Goal: Information Seeking & Learning: Learn about a topic

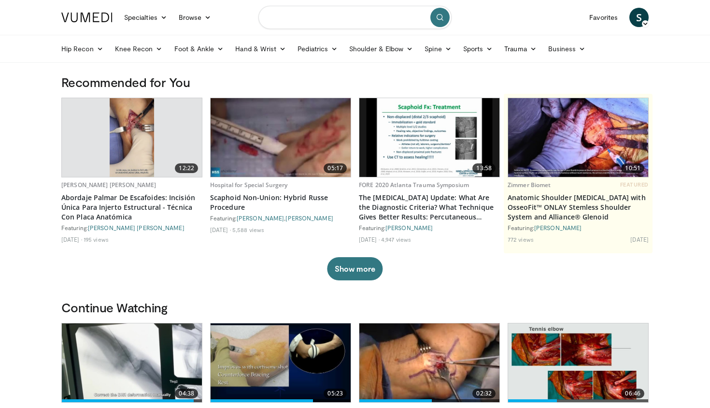
click at [326, 14] on input "Search topics, interventions" at bounding box center [355, 17] width 193 height 23
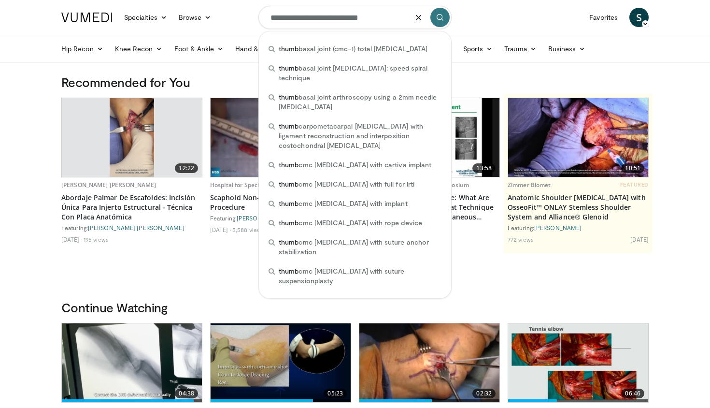
type input "**********"
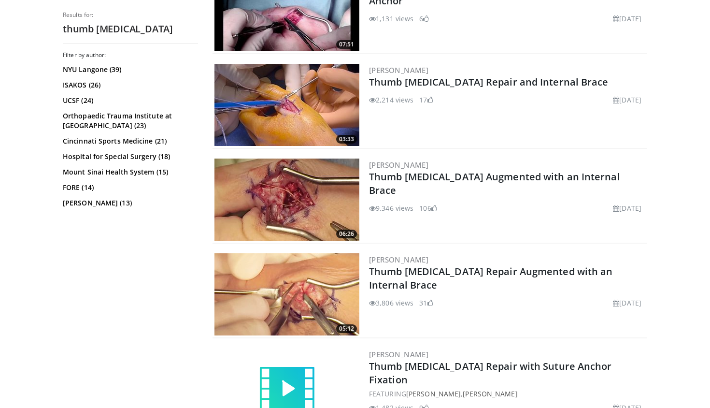
scroll to position [333, 0]
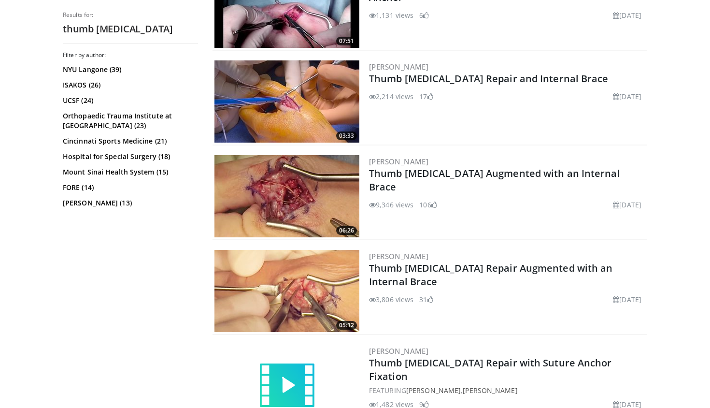
click at [298, 301] on img at bounding box center [287, 291] width 145 height 82
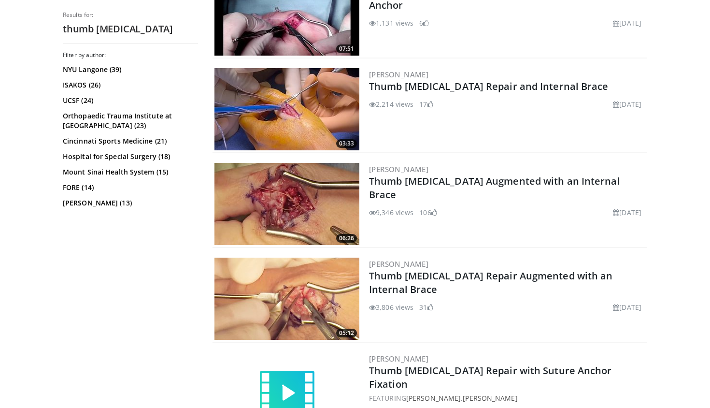
scroll to position [325, 0]
click at [271, 107] on img at bounding box center [287, 110] width 145 height 82
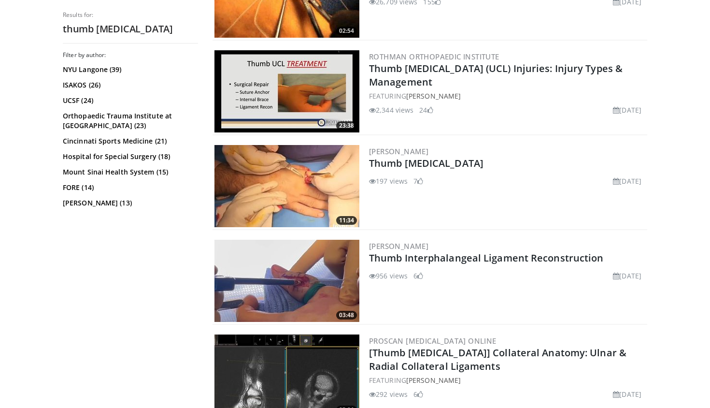
scroll to position [913, 0]
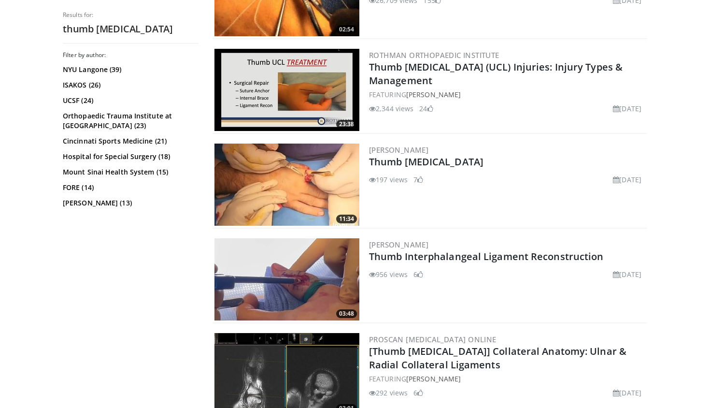
click at [273, 97] on img at bounding box center [287, 90] width 145 height 82
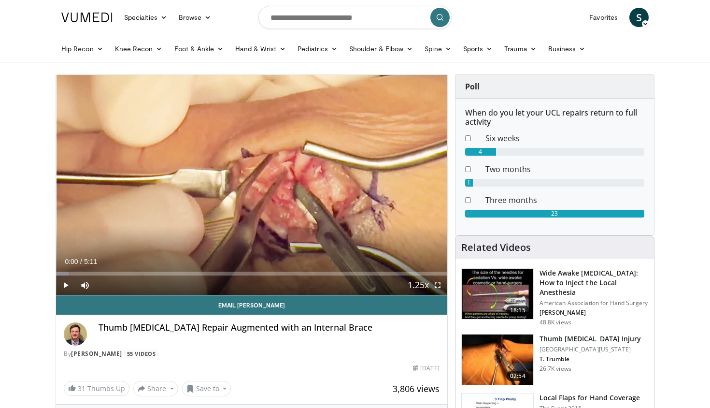
click at [436, 285] on span "Video Player" at bounding box center [437, 284] width 19 height 19
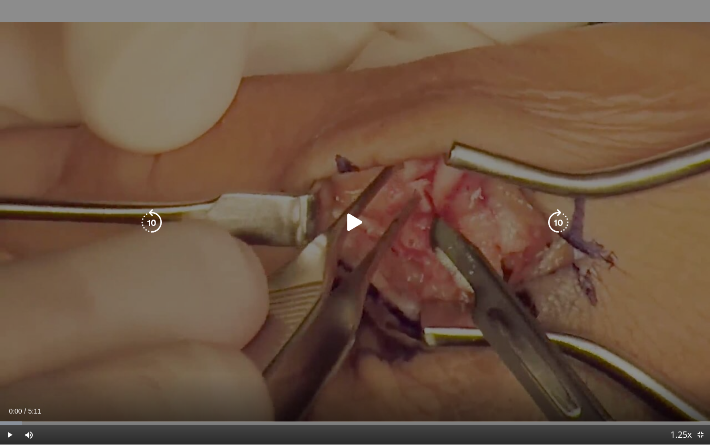
click at [349, 226] on icon "Video Player" at bounding box center [355, 222] width 27 height 27
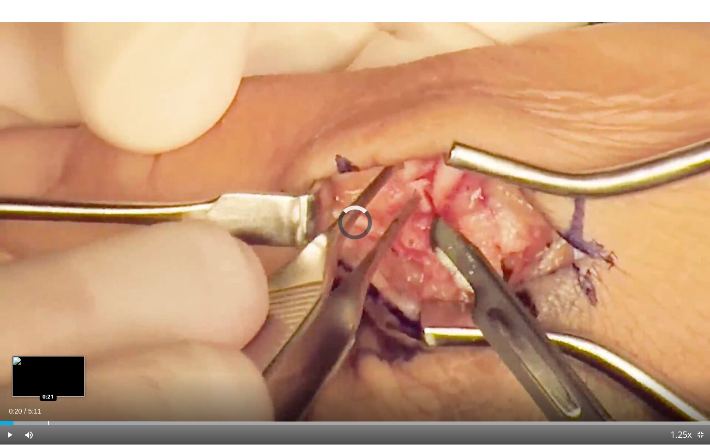
click at [48, 407] on div "Progress Bar" at bounding box center [48, 423] width 1 height 4
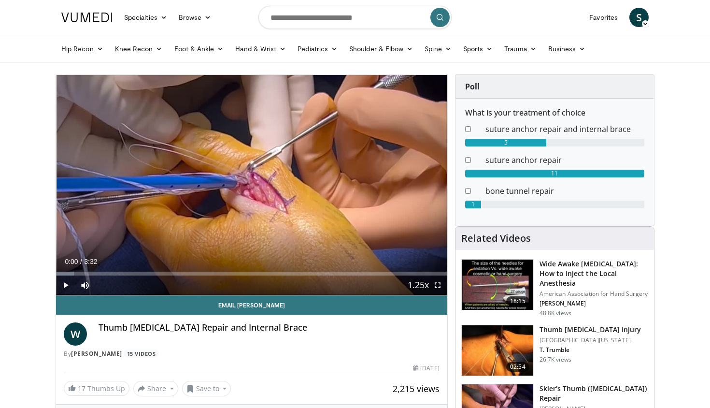
click at [438, 288] on span "Video Player" at bounding box center [437, 284] width 19 height 19
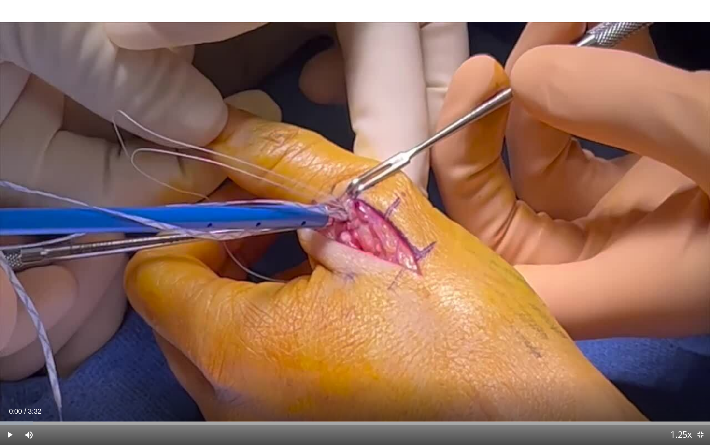
click at [7, 407] on span "Video Player" at bounding box center [9, 434] width 19 height 19
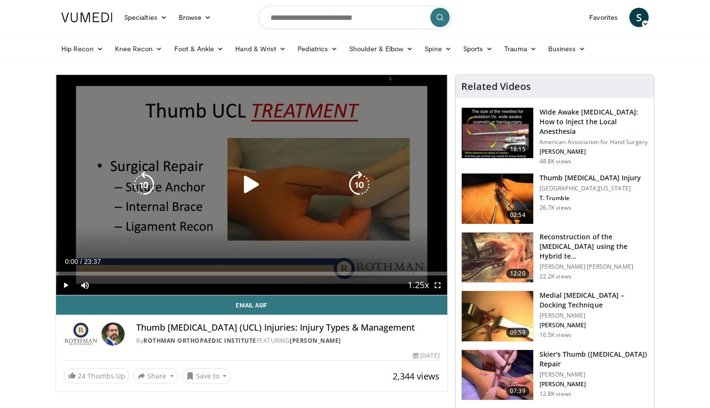
click at [250, 181] on icon "Video Player" at bounding box center [251, 184] width 27 height 27
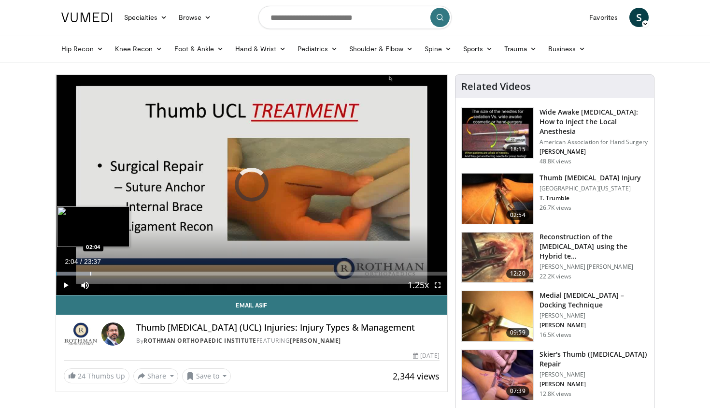
click at [90, 275] on div "Progress Bar" at bounding box center [90, 274] width 1 height 4
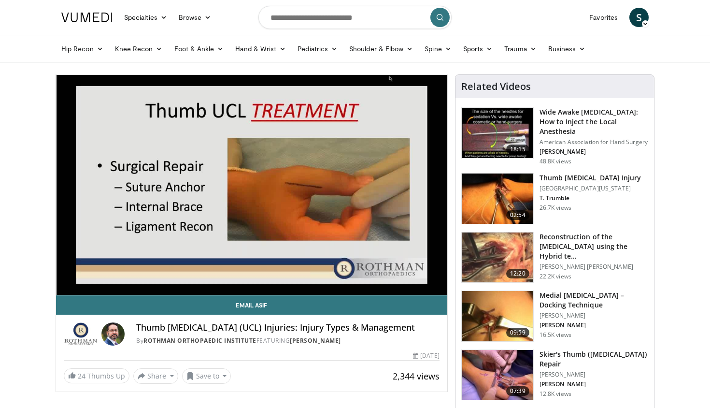
click at [136, 270] on video-js "**********" at bounding box center [251, 185] width 391 height 220
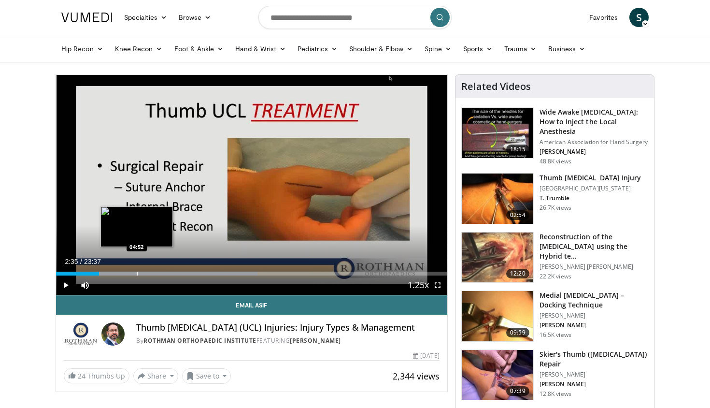
click at [137, 272] on div "Progress Bar" at bounding box center [137, 274] width 1 height 4
click at [144, 272] on video-js "**********" at bounding box center [251, 185] width 391 height 220
click at [146, 274] on div "Progress Bar" at bounding box center [146, 274] width 1 height 4
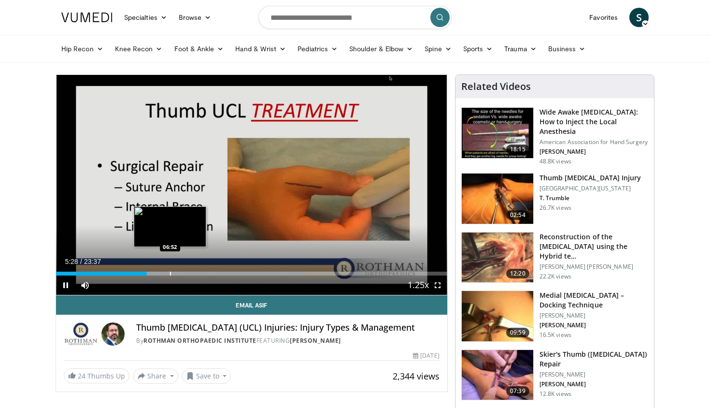
click at [170, 274] on div "Progress Bar" at bounding box center [170, 274] width 1 height 4
click at [169, 274] on div "Progress Bar" at bounding box center [169, 274] width 1 height 4
click at [168, 273] on div "Progress Bar" at bounding box center [167, 274] width 1 height 4
click at [159, 275] on div "Progress Bar" at bounding box center [159, 274] width 1 height 4
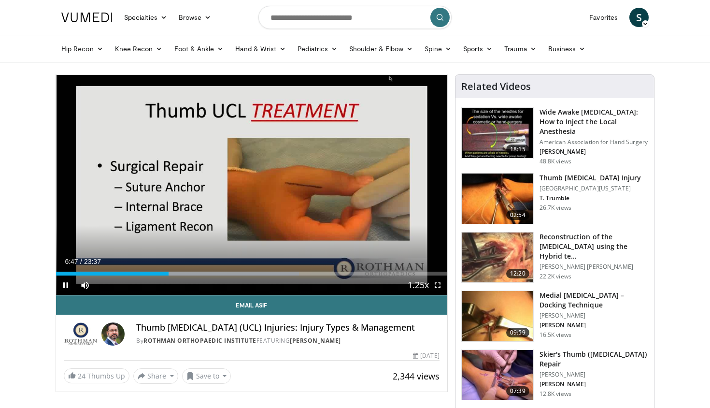
click at [437, 284] on span "Video Player" at bounding box center [437, 284] width 19 height 19
click at [65, 286] on span "Video Player" at bounding box center [65, 284] width 19 height 19
